Goal: Browse casually

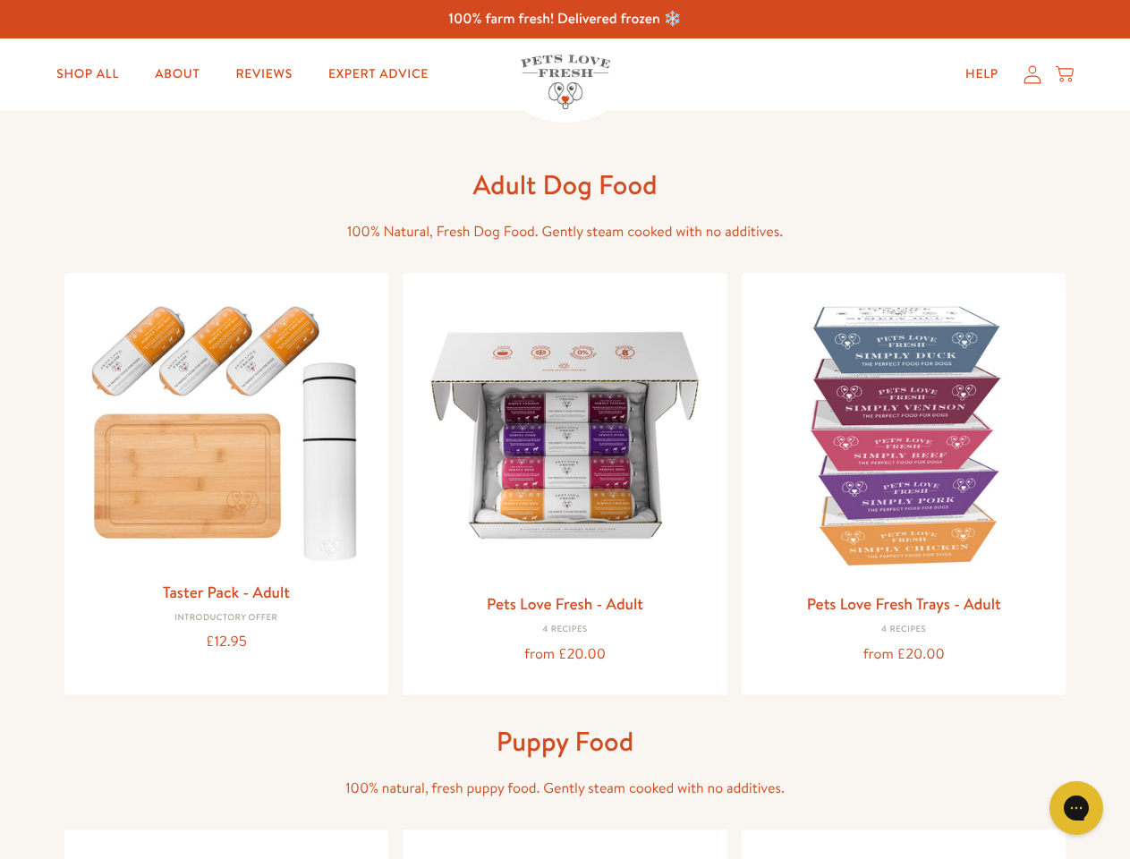
click at [1076, 808] on icon "Open gorgias live chat" at bounding box center [1075, 807] width 17 height 17
